Goal: Information Seeking & Learning: Learn about a topic

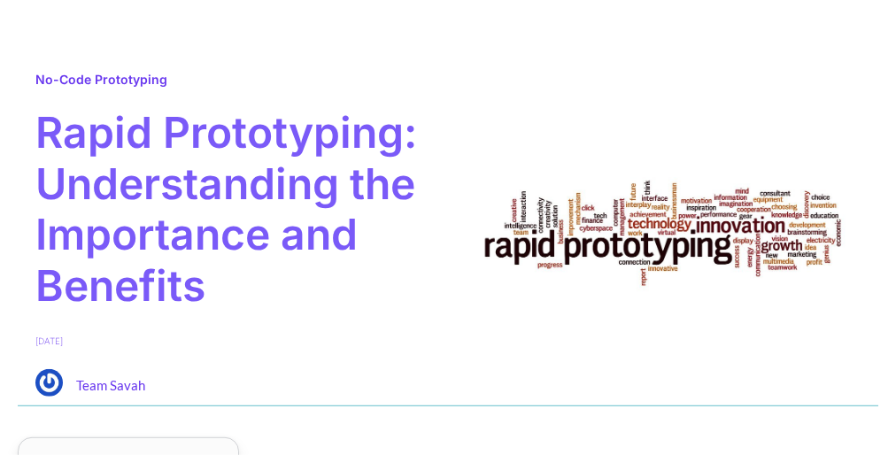
click at [448, 437] on div "Table of Contents Toggle What is Rapid Prototyping? What is the Importance of R…" at bounding box center [448, 437] width 896 height 35
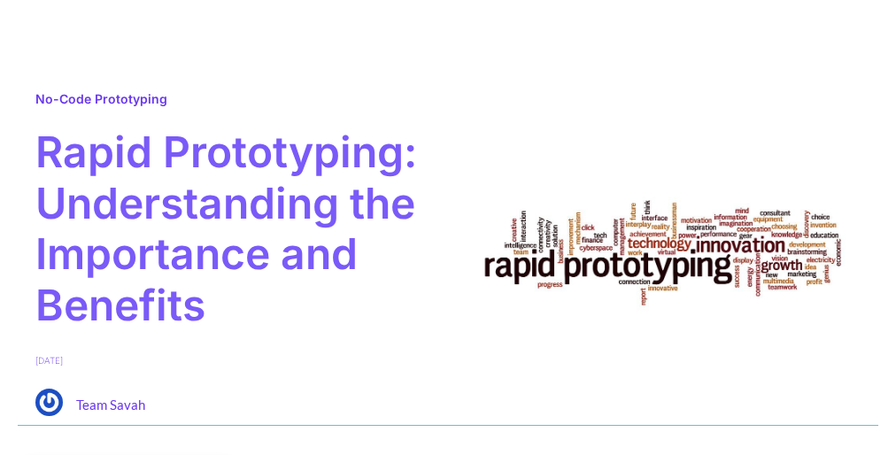
click at [448, 447] on div "Table of Contents Toggle What is Rapid Prototyping? What is the Importance of R…" at bounding box center [448, 456] width 896 height 35
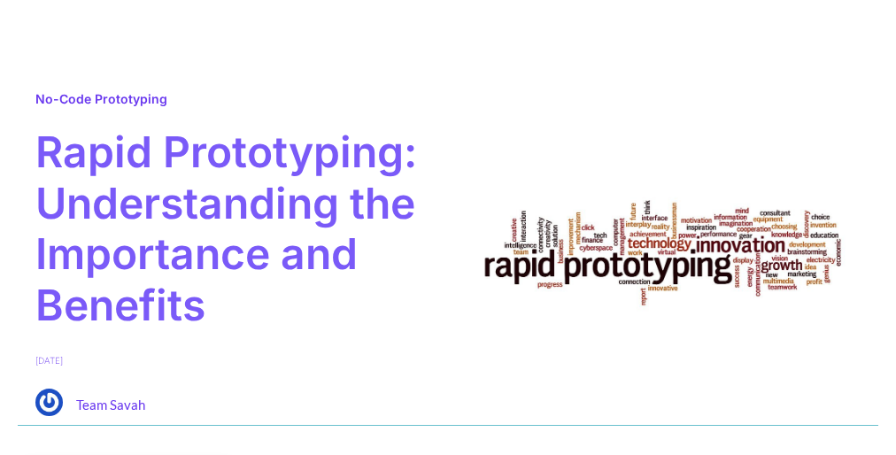
click at [448, 447] on div "Table of Contents Toggle What is Rapid Prototyping? What is the Importance of R…" at bounding box center [448, 456] width 896 height 35
